Goal: Task Accomplishment & Management: Manage account settings

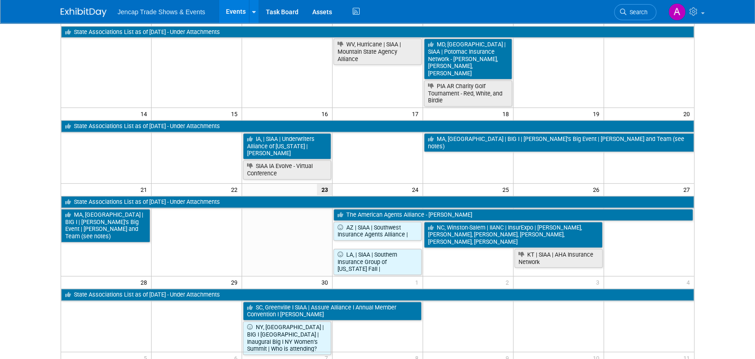
scroll to position [11, 0]
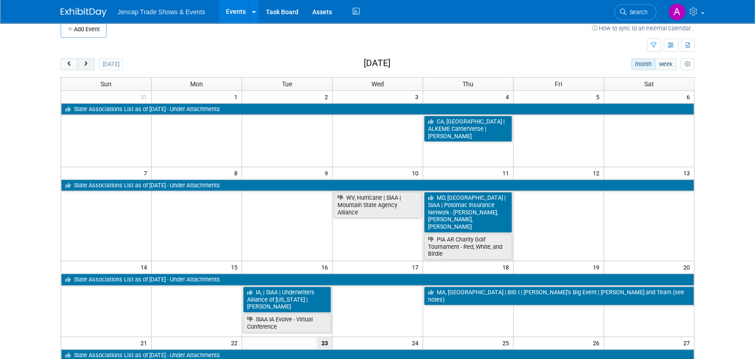
click at [87, 64] on span "next" at bounding box center [85, 65] width 7 height 6
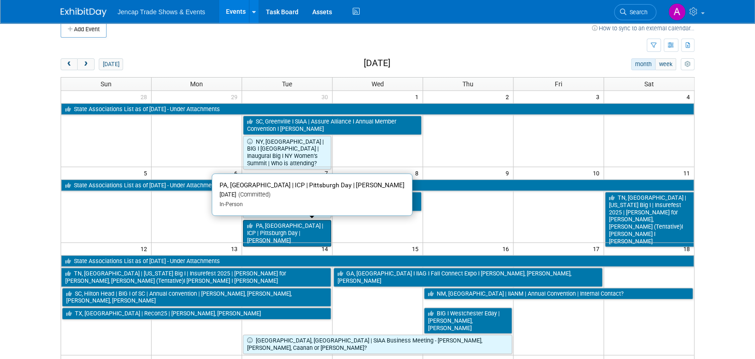
scroll to position [62, 0]
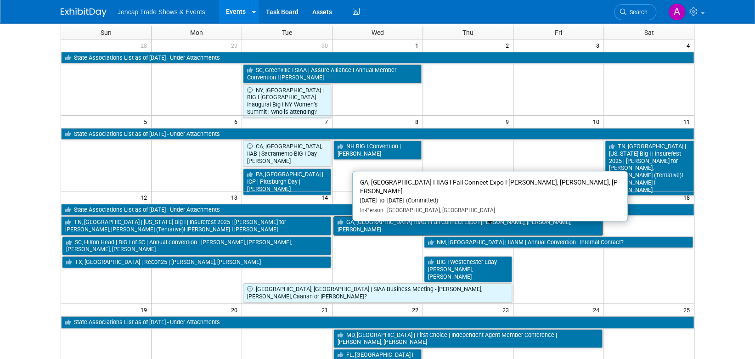
click at [382, 224] on link "GA, [GEOGRAPHIC_DATA] I IIAG I Fall Connect Expo I [PERSON_NAME], [PERSON_NAME]…" at bounding box center [468, 225] width 269 height 19
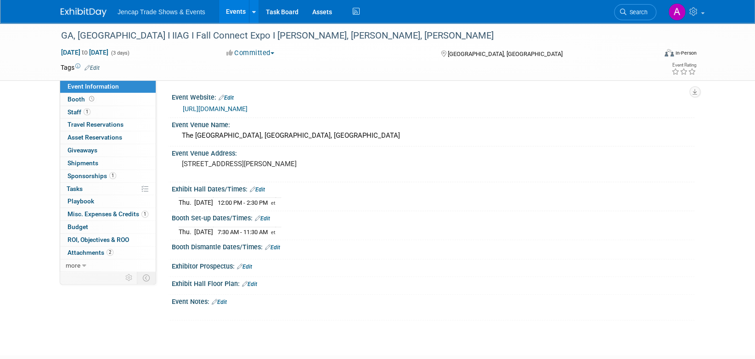
click at [243, 108] on link "[URL][DOMAIN_NAME]" at bounding box center [215, 108] width 65 height 7
click at [227, 109] on link "[URL][DOMAIN_NAME]" at bounding box center [215, 108] width 65 height 7
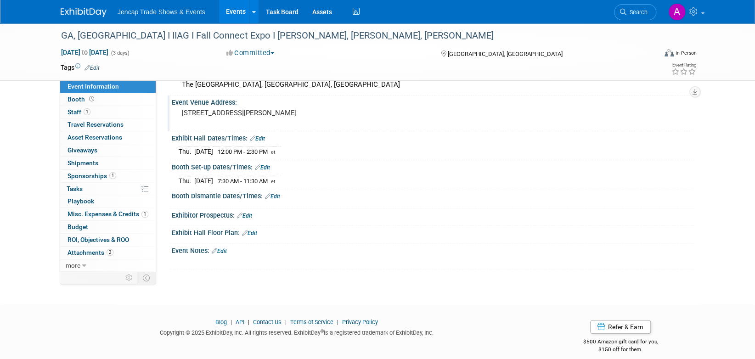
scroll to position [59, 0]
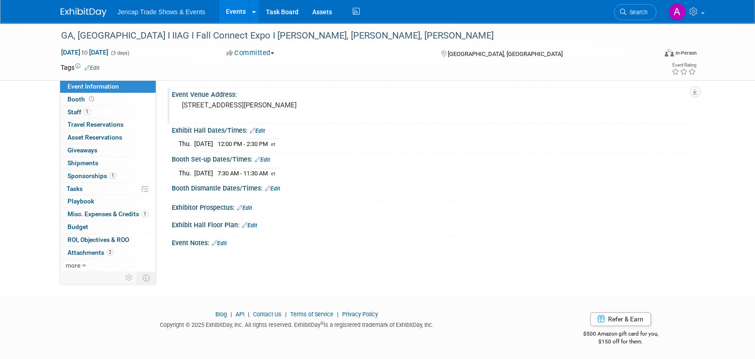
drag, startPoint x: 177, startPoint y: 102, endPoint x: 345, endPoint y: 101, distance: 167.3
click at [345, 101] on div "300 N Thomas St, Athens, GA, 30601, UnitedStates" at bounding box center [281, 110] width 218 height 22
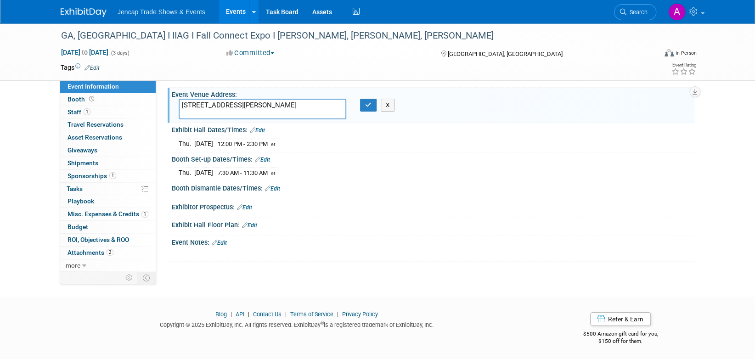
scroll to position [58, 0]
drag, startPoint x: 317, startPoint y: 105, endPoint x: 344, endPoint y: 200, distance: 98.3
click at [344, 201] on div "Exhibitor Prospectus: Edit" at bounding box center [433, 207] width 523 height 12
drag, startPoint x: 182, startPoint y: 106, endPoint x: 339, endPoint y: 102, distance: 156.7
click at [339, 102] on textarea "300 N Thomas St, Athens, GA, 30601, UnitedStates" at bounding box center [263, 109] width 168 height 21
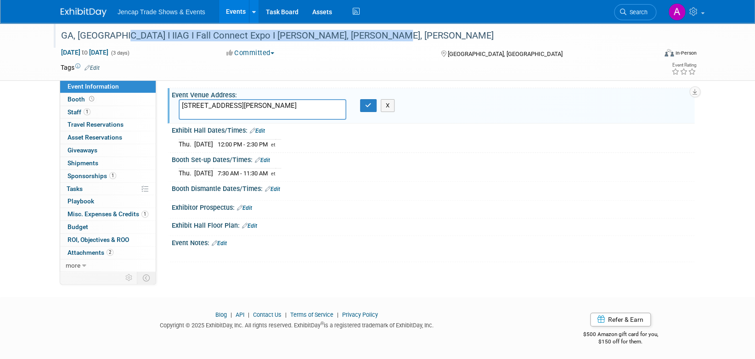
drag, startPoint x: 113, startPoint y: 35, endPoint x: 377, endPoint y: 34, distance: 264.2
click at [377, 34] on div "GA, [GEOGRAPHIC_DATA] I IIAG I Fall Connect Expo I [PERSON_NAME], [PERSON_NAME]…" at bounding box center [350, 36] width 585 height 17
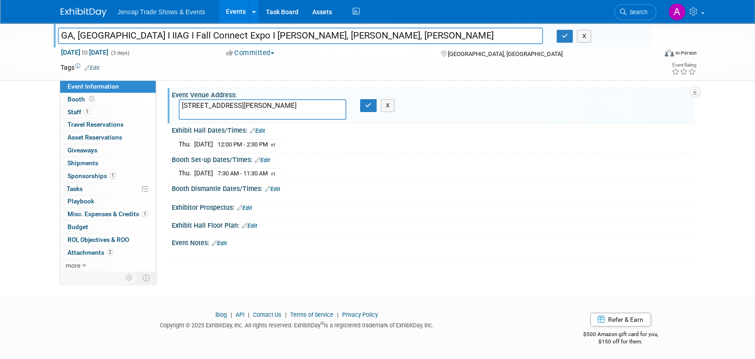
drag, startPoint x: 391, startPoint y: 36, endPoint x: 112, endPoint y: 36, distance: 278.5
click at [112, 36] on input "GA, [GEOGRAPHIC_DATA] I IIAG I Fall Connect Expo I [PERSON_NAME], [PERSON_NAME]…" at bounding box center [300, 36] width 485 height 16
